Goal: Check status: Check status

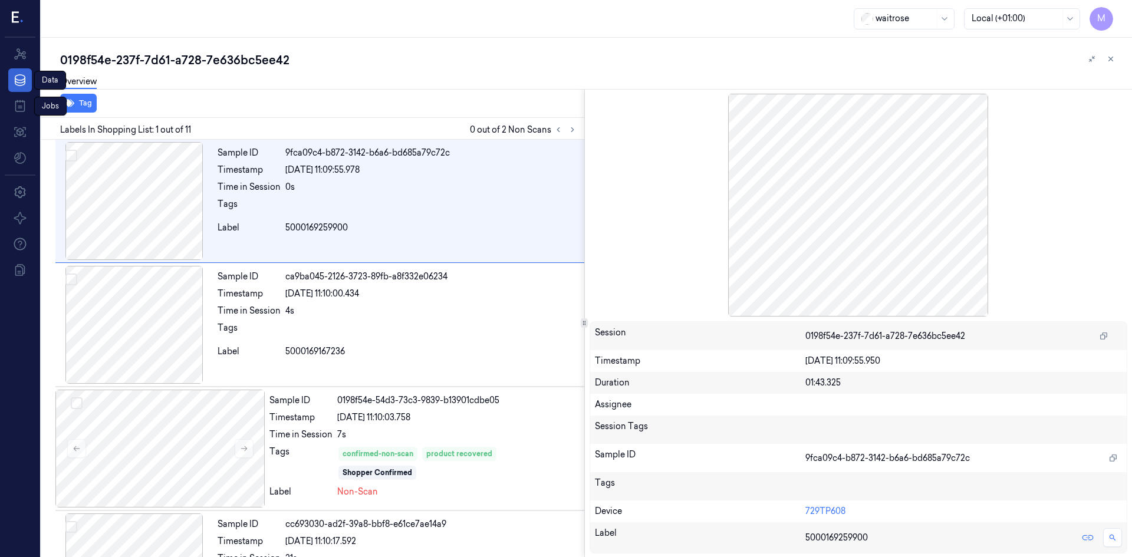
click at [12, 83] on link "Data" at bounding box center [20, 80] width 24 height 24
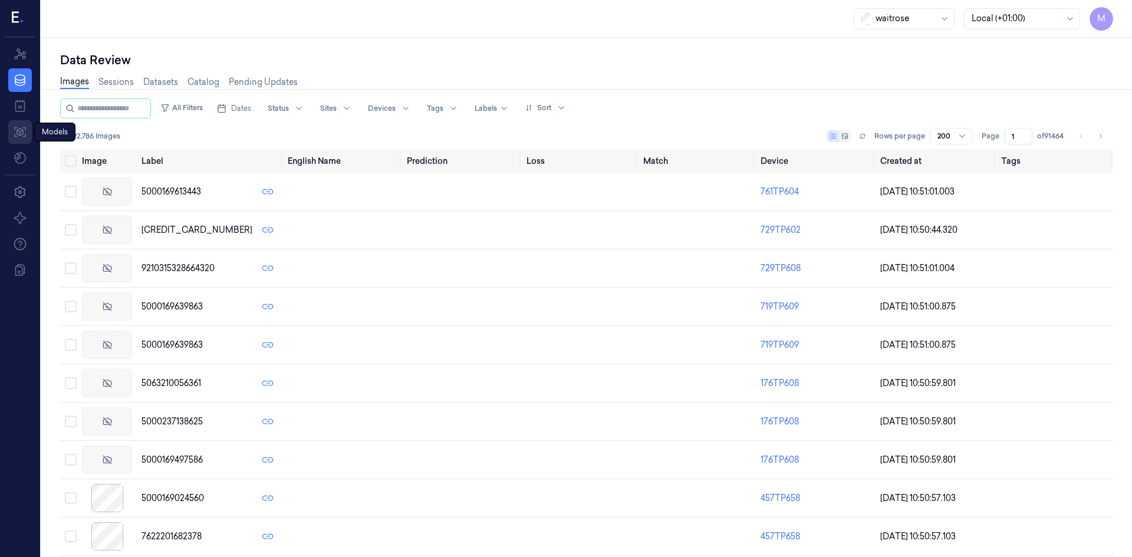
click at [19, 127] on icon at bounding box center [20, 132] width 14 height 14
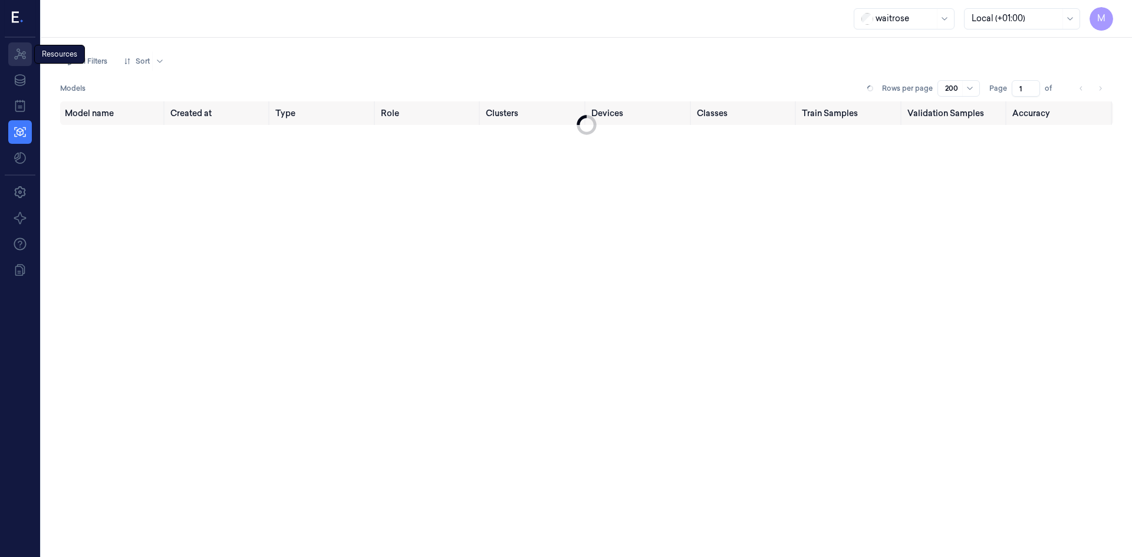
click at [25, 61] on link "Resources" at bounding box center [20, 54] width 24 height 24
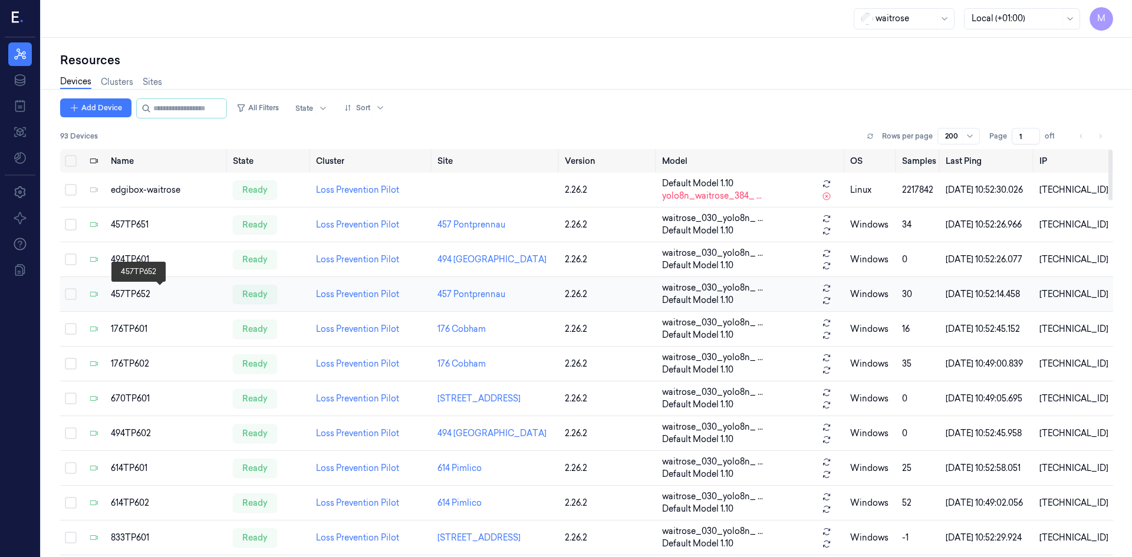
click at [132, 295] on div "457TP652" at bounding box center [167, 294] width 112 height 12
click at [132, 294] on div "457TP652" at bounding box center [167, 294] width 112 height 12
click at [134, 293] on div "457TP652" at bounding box center [167, 294] width 112 height 12
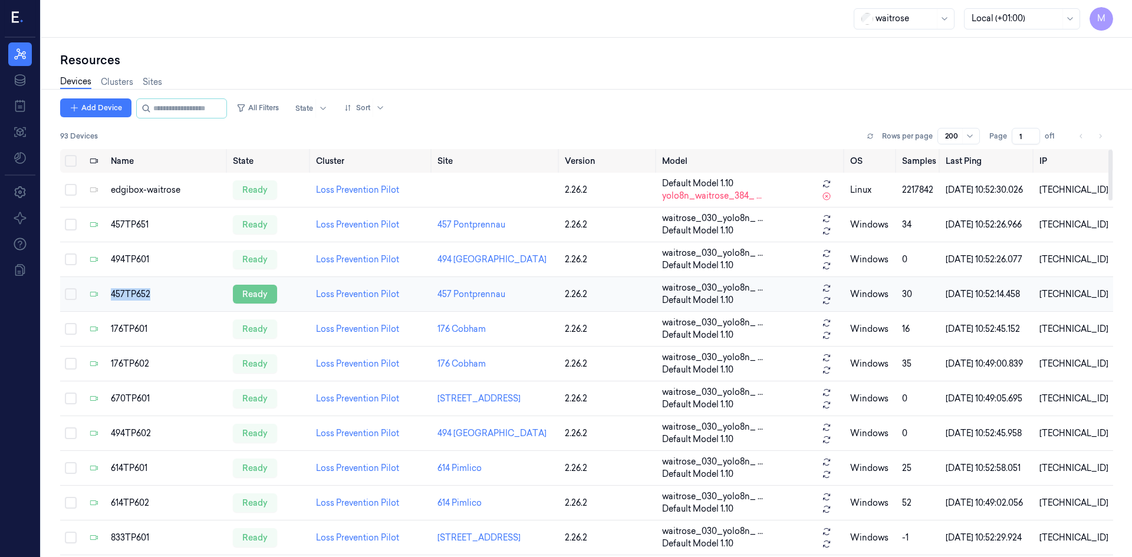
click at [265, 296] on div "ready" at bounding box center [255, 294] width 44 height 19
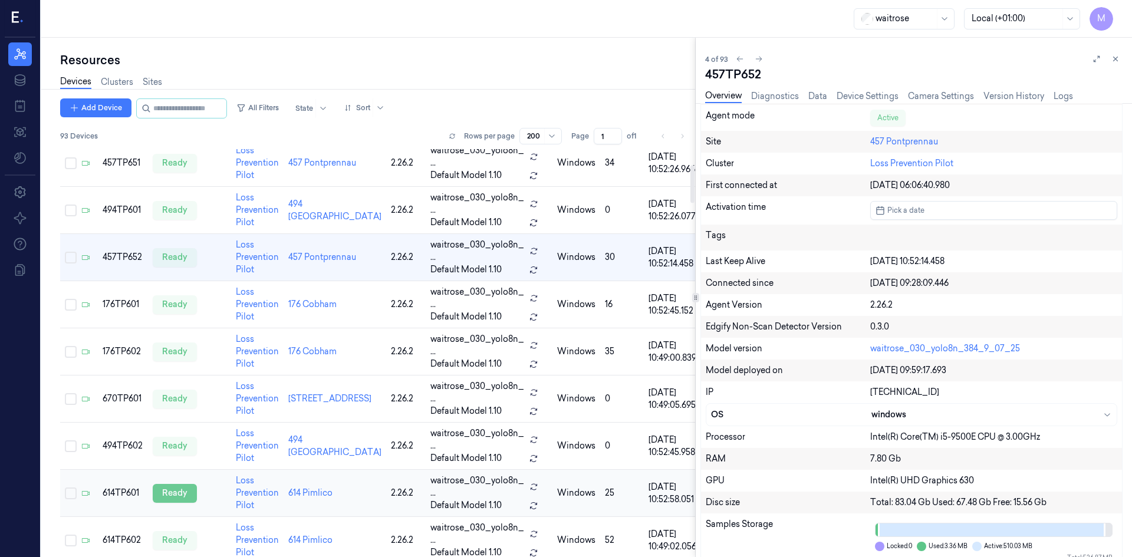
scroll to position [177, 0]
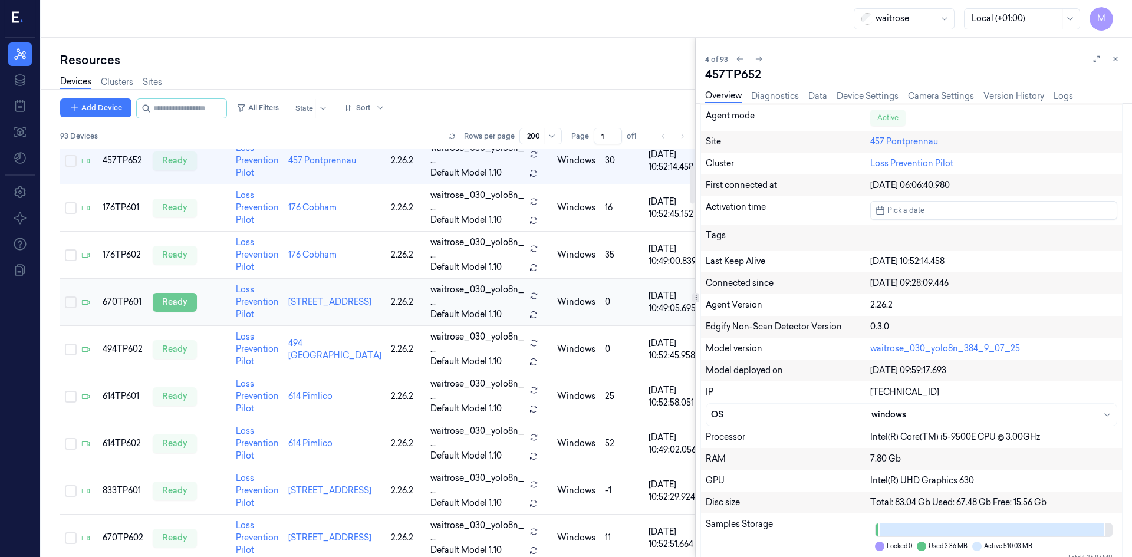
click at [176, 301] on div "ready" at bounding box center [175, 302] width 44 height 19
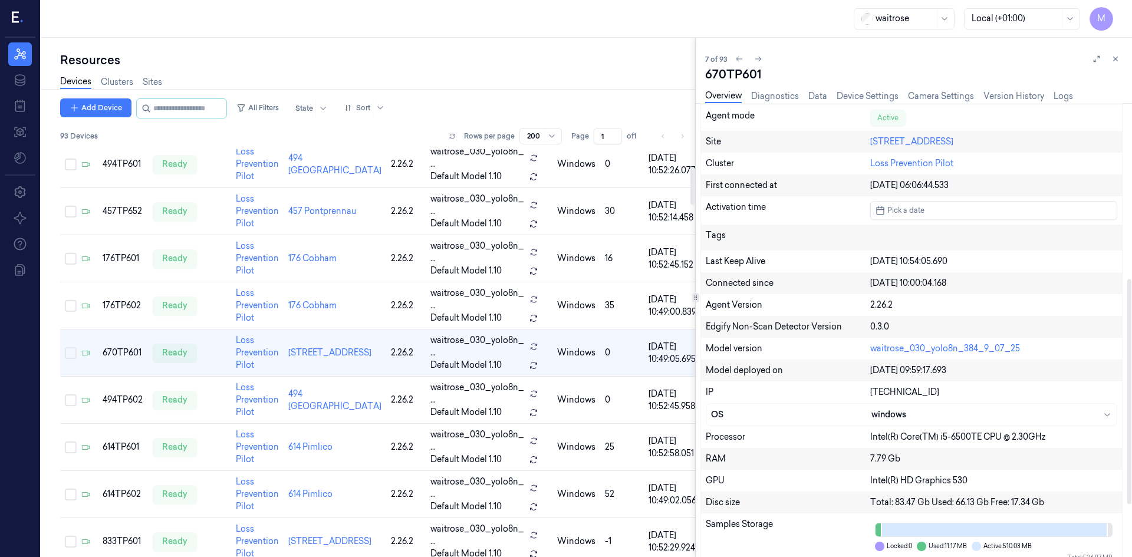
scroll to position [421, 0]
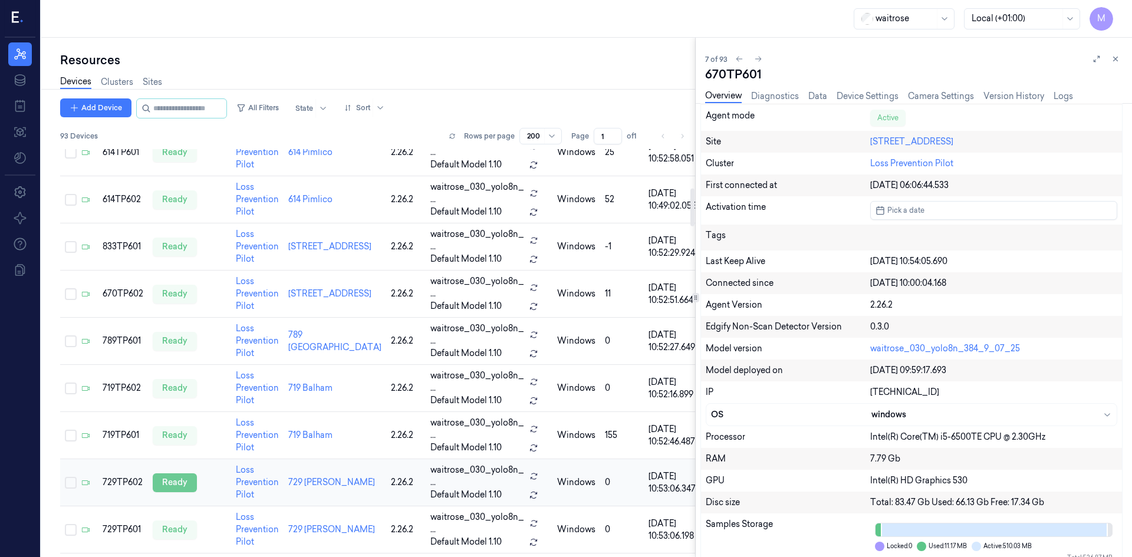
click at [181, 462] on div "ready" at bounding box center [175, 483] width 44 height 19
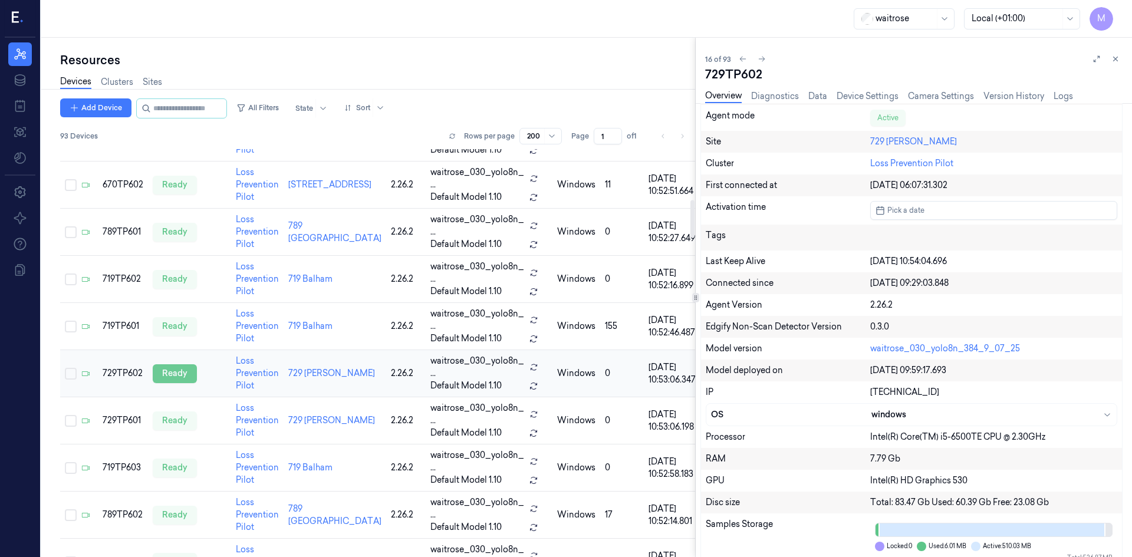
scroll to position [551, 0]
